Goal: Information Seeking & Learning: Learn about a topic

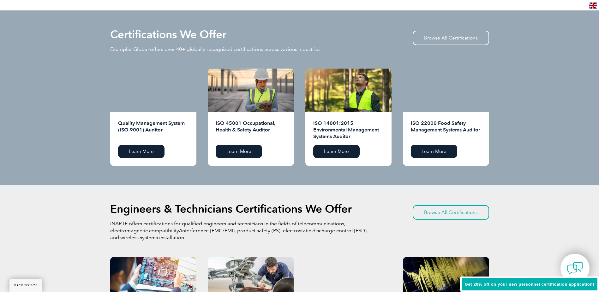
scroll to position [632, 0]
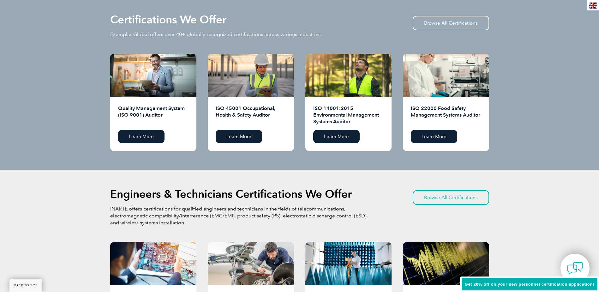
click at [330, 124] on h2 "ISO 14001:2015 Environmental Management Systems Auditor" at bounding box center [348, 115] width 70 height 20
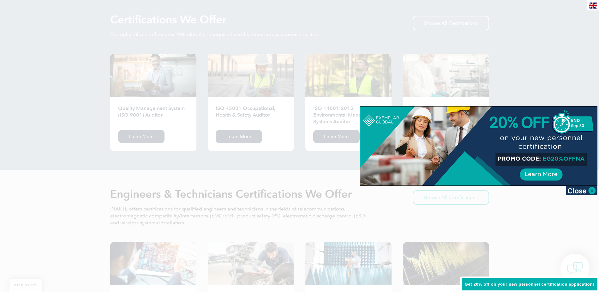
click at [543, 174] on div at bounding box center [479, 145] width 237 height 79
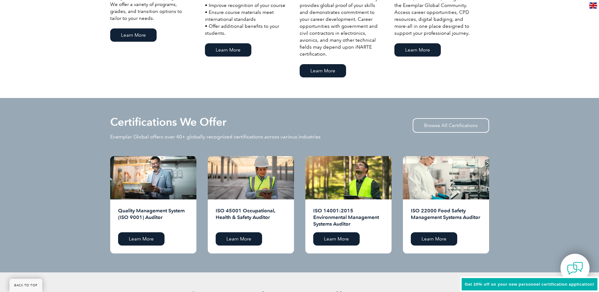
scroll to position [506, 0]
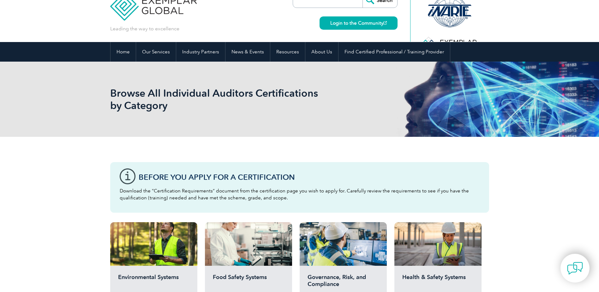
scroll to position [126, 0]
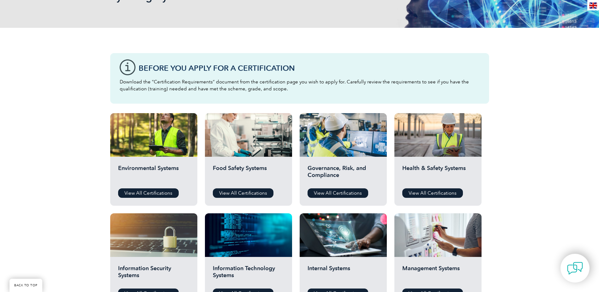
drag, startPoint x: 153, startPoint y: 194, endPoint x: 154, endPoint y: 187, distance: 6.6
click at [153, 194] on link "View All Certifications" at bounding box center [148, 192] width 61 height 9
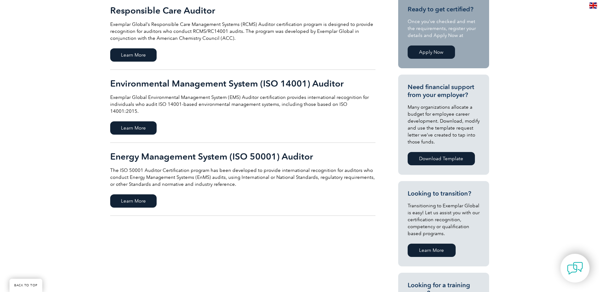
scroll to position [158, 0]
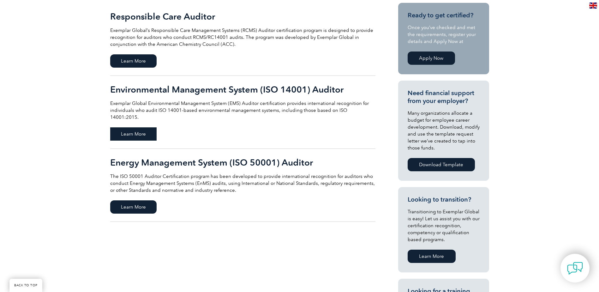
click at [135, 128] on span "Learn More" at bounding box center [133, 133] width 46 height 13
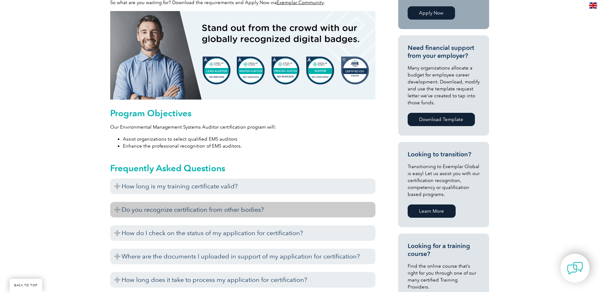
scroll to position [271, 0]
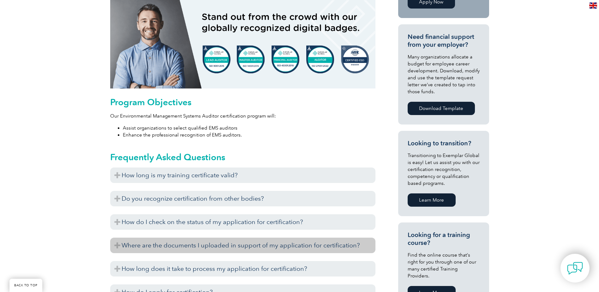
click at [194, 241] on h3 "Where are the documents I uploaded in support of my application for certificati…" at bounding box center [242, 245] width 265 height 15
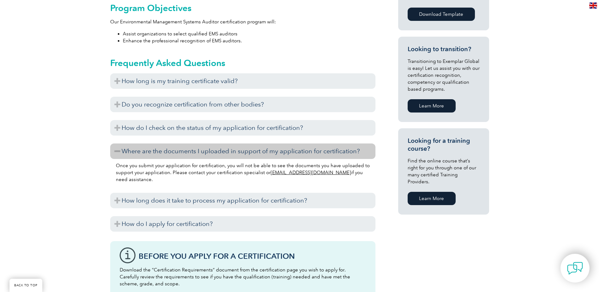
scroll to position [366, 0]
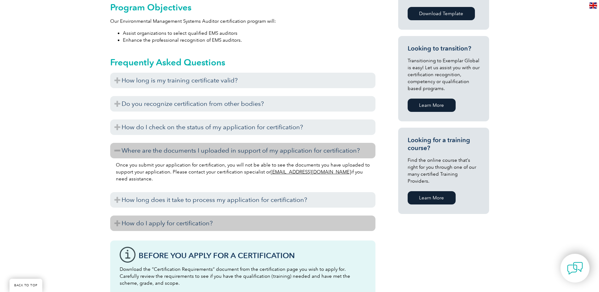
click at [165, 225] on h3 "How do I apply for certification?" at bounding box center [242, 223] width 265 height 15
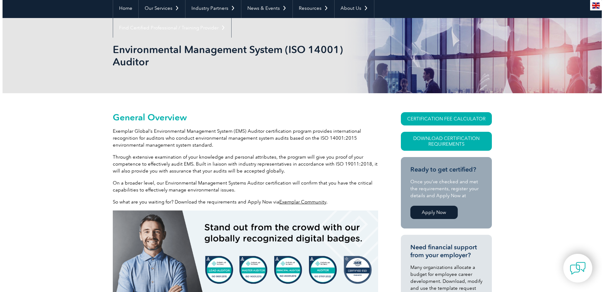
scroll to position [50, 0]
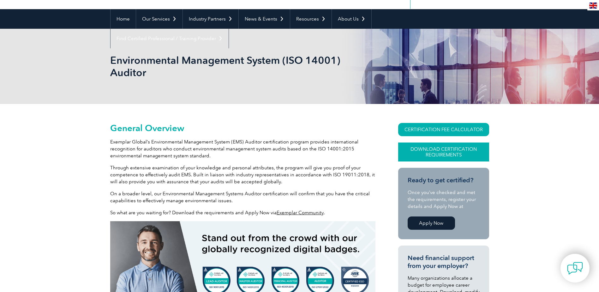
click at [441, 152] on link "Download Certification Requirements" at bounding box center [443, 152] width 91 height 19
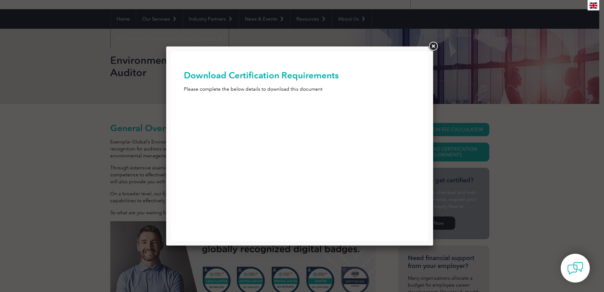
scroll to position [0, 0]
click at [215, 115] on input "First Name (Required)" at bounding box center [300, 113] width 232 height 11
type input "Terry"
type input "LEBLANC"
type input "terry@clearpathenv.com"
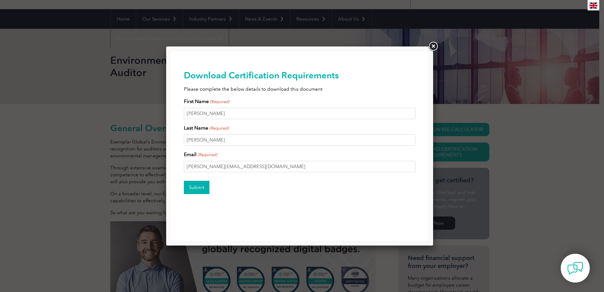
click at [197, 187] on input "Submit" at bounding box center [197, 187] width 26 height 13
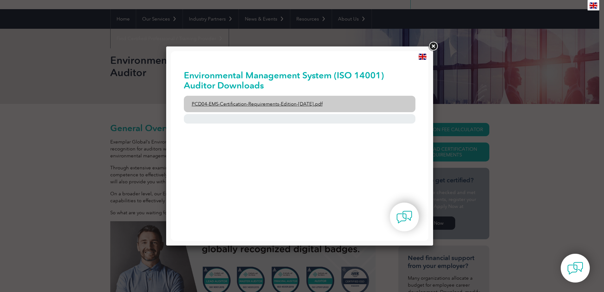
click at [285, 103] on link "PCD04-EMS-Certification-Requirements-Edition-2-April-2022.pdf" at bounding box center [300, 104] width 232 height 16
click at [292, 104] on link "PCD04-EMS-Certification-Requirements-Edition-2-April-2022.pdf" at bounding box center [300, 104] width 232 height 16
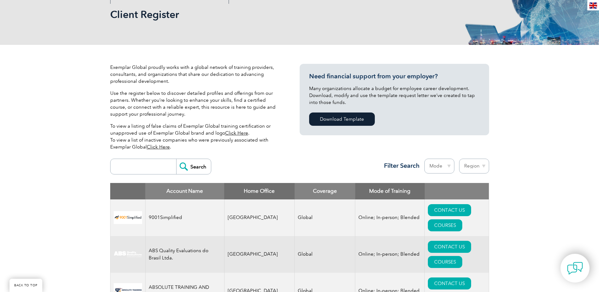
scroll to position [126, 0]
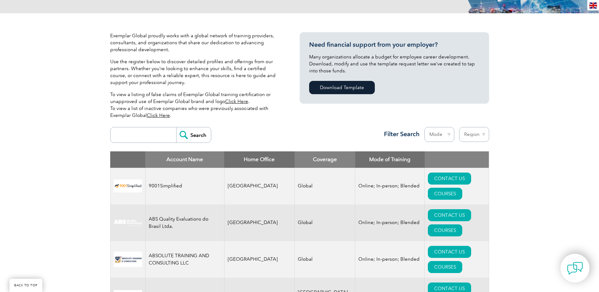
click at [428, 135] on select "Mode Online In-person Blended" at bounding box center [440, 134] width 30 height 15
select select "Online"
click at [425, 127] on select "Mode Online In-person Blended" at bounding box center [440, 134] width 30 height 15
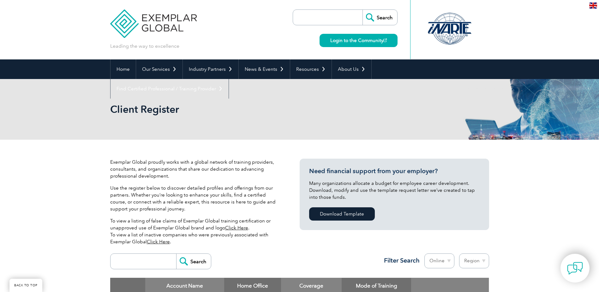
scroll to position [95, 0]
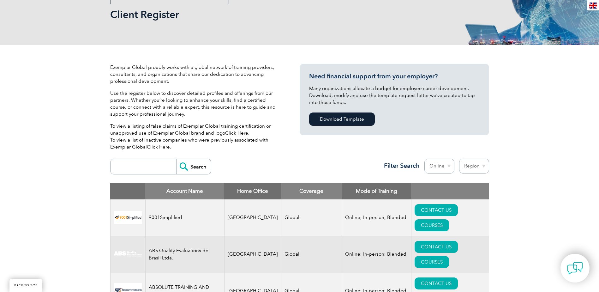
click at [475, 167] on select "Region Australia Bahrain Bangladesh Brazil Canada Colombia Dominican Republic E…" at bounding box center [474, 166] width 30 height 15
select select "[GEOGRAPHIC_DATA]"
click at [459, 159] on select "Region Australia Bahrain Bangladesh Brazil Canada Colombia Dominican Republic E…" at bounding box center [474, 166] width 30 height 15
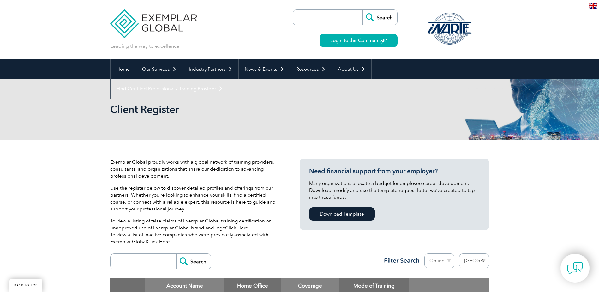
select select "[GEOGRAPHIC_DATA]"
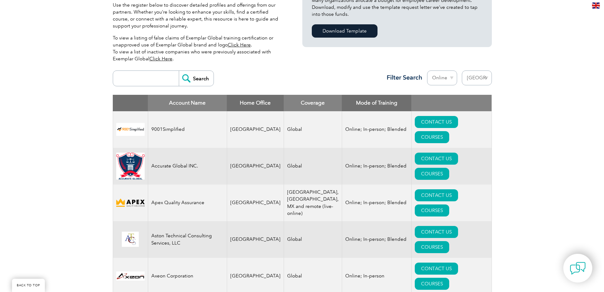
scroll to position [151, 0]
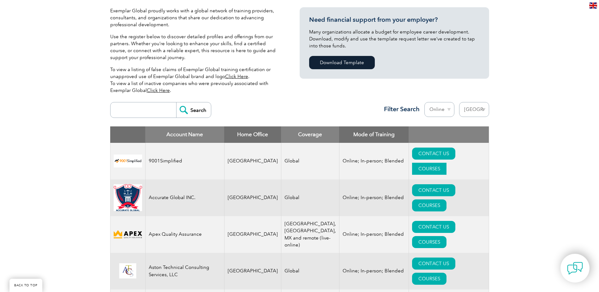
click at [446, 163] on link "COURSES" at bounding box center [429, 169] width 34 height 12
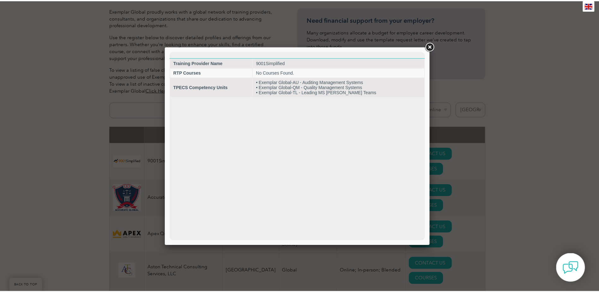
scroll to position [0, 0]
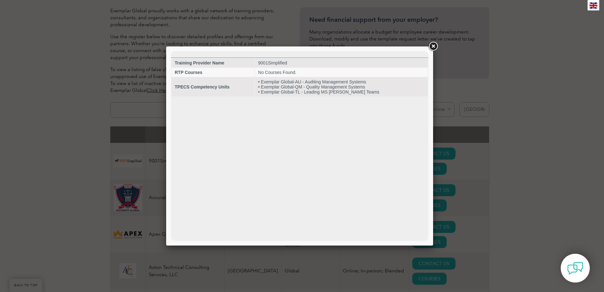
click at [435, 44] on link at bounding box center [433, 46] width 11 height 11
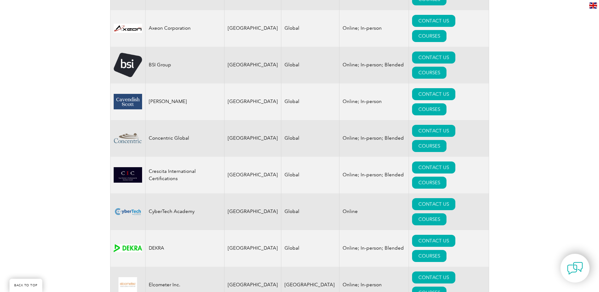
scroll to position [436, 0]
